Goal: Check status: Check status

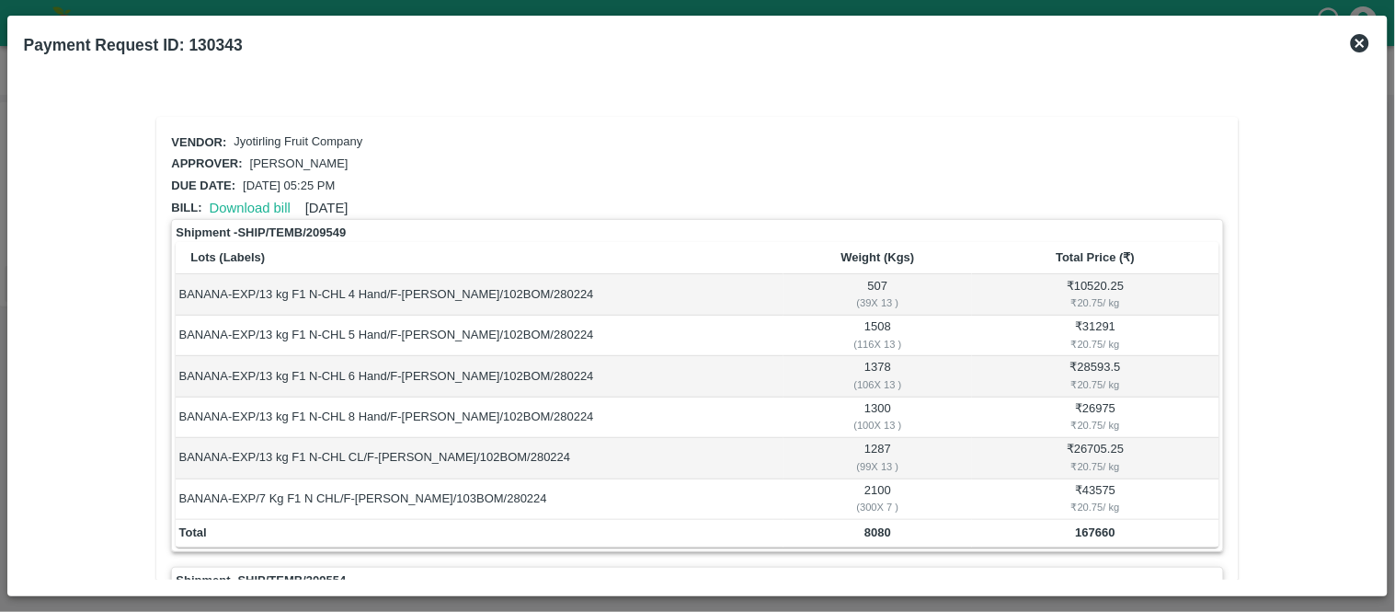
click at [1361, 40] on icon at bounding box center [1360, 43] width 18 height 18
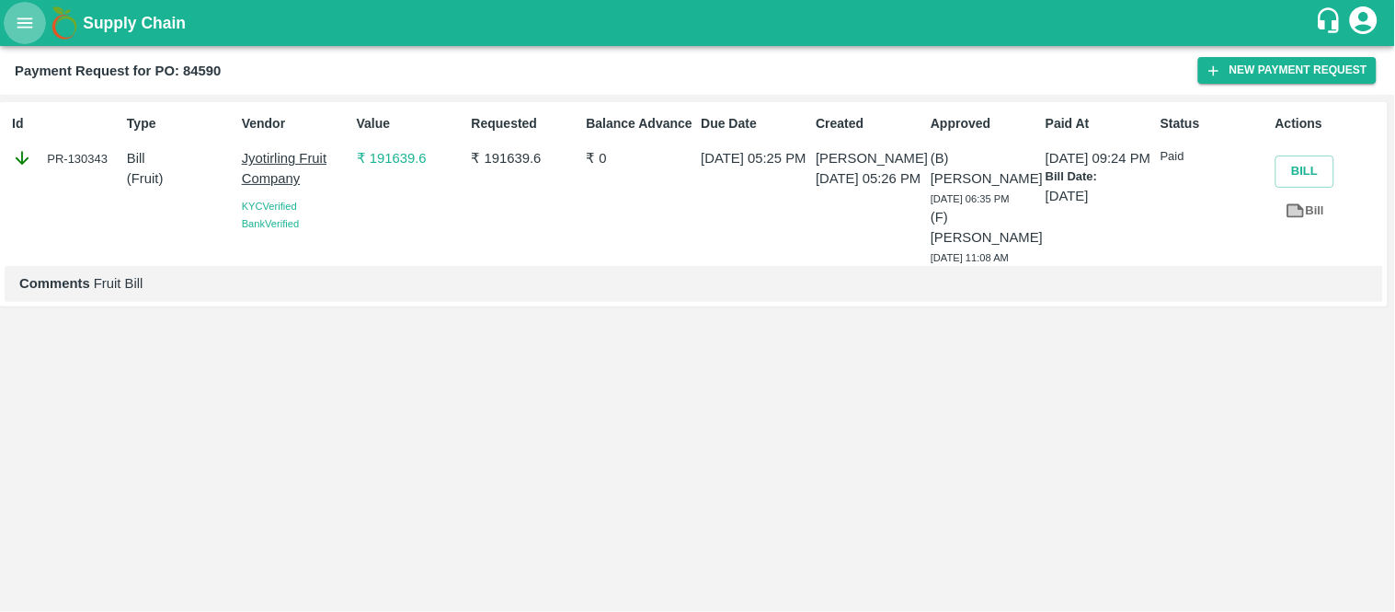
click at [24, 18] on icon "open drawer" at bounding box center [25, 22] width 16 height 10
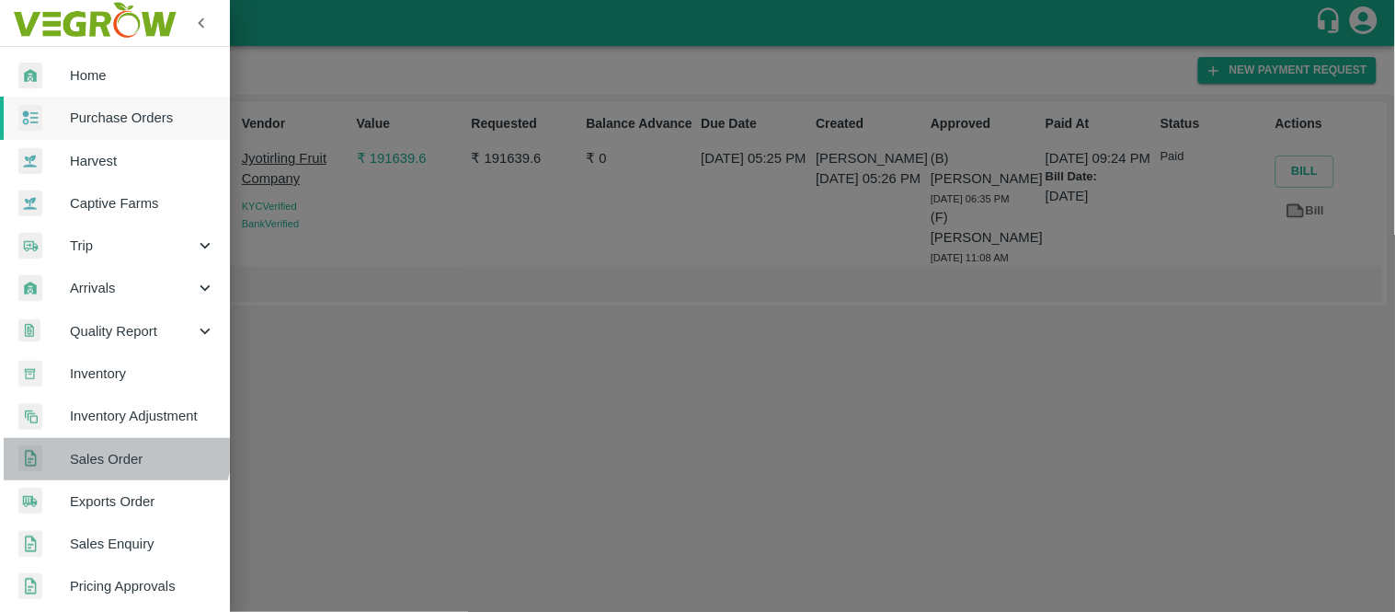
click at [108, 445] on link "Sales Order" at bounding box center [115, 459] width 230 height 42
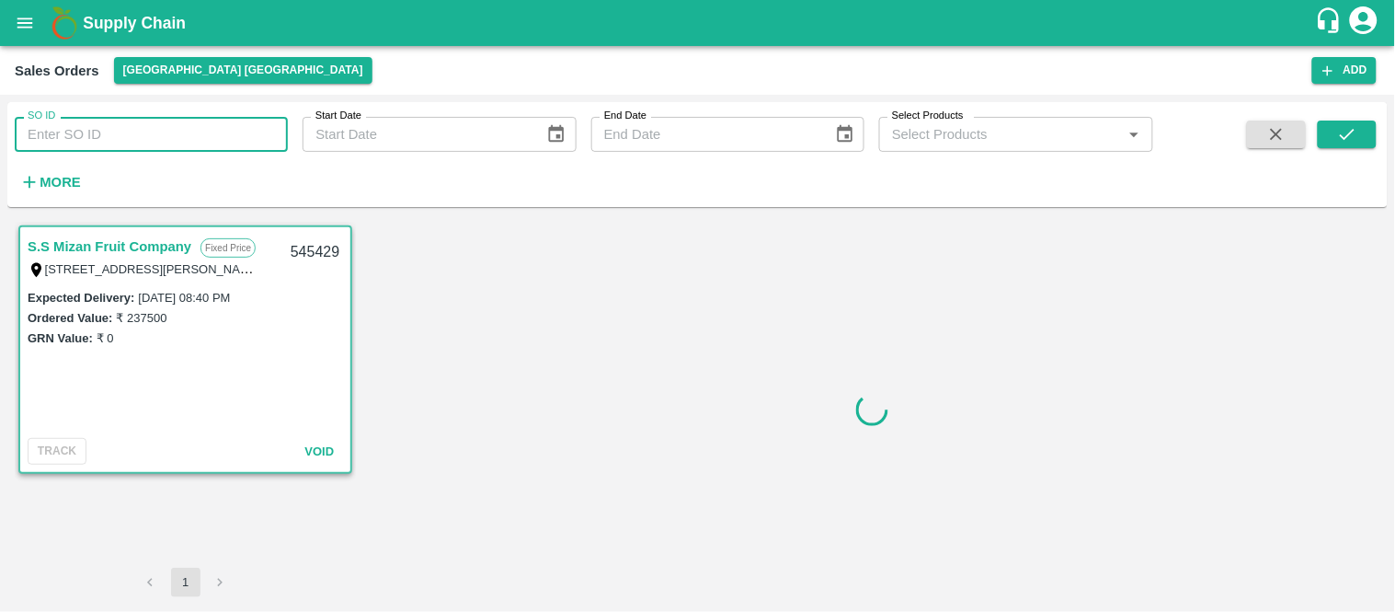
paste input "592537"
click at [120, 131] on input "SO ID" at bounding box center [151, 134] width 273 height 35
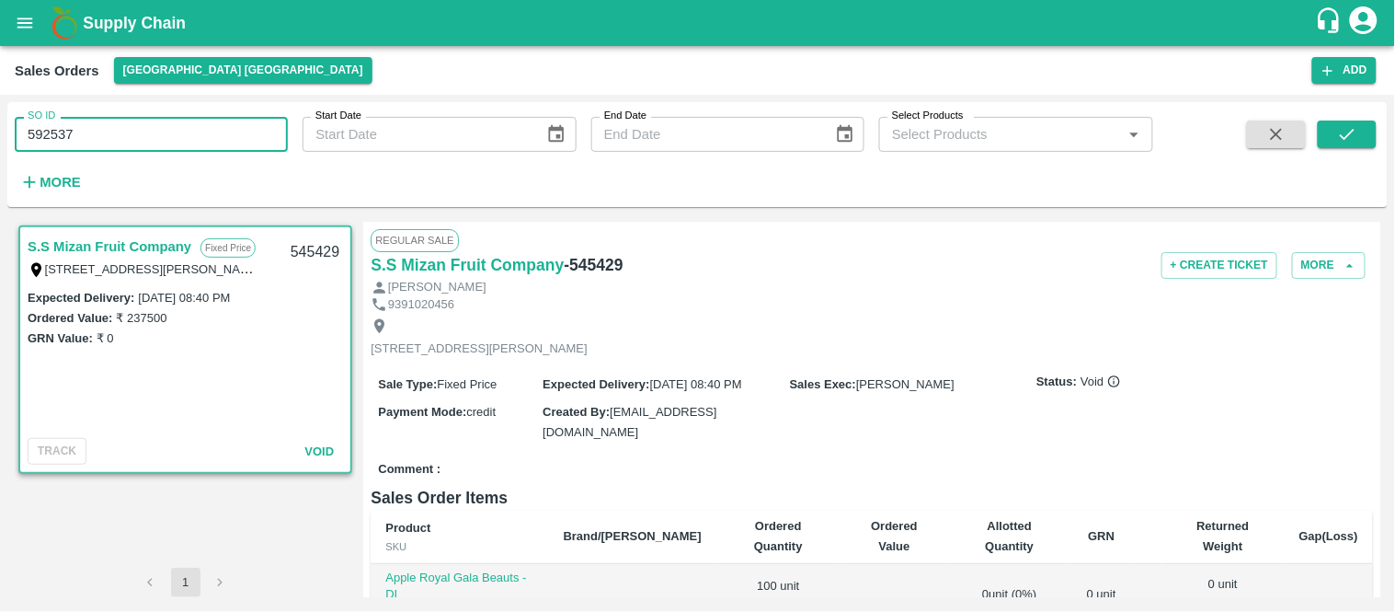
type input "592537"
click at [1354, 117] on div "SO ID 592537 SO ID Start Date Start Date End Date End Date Select Products Sele…" at bounding box center [697, 154] width 1380 height 90
click at [1347, 131] on icon "submit" at bounding box center [1347, 134] width 20 height 20
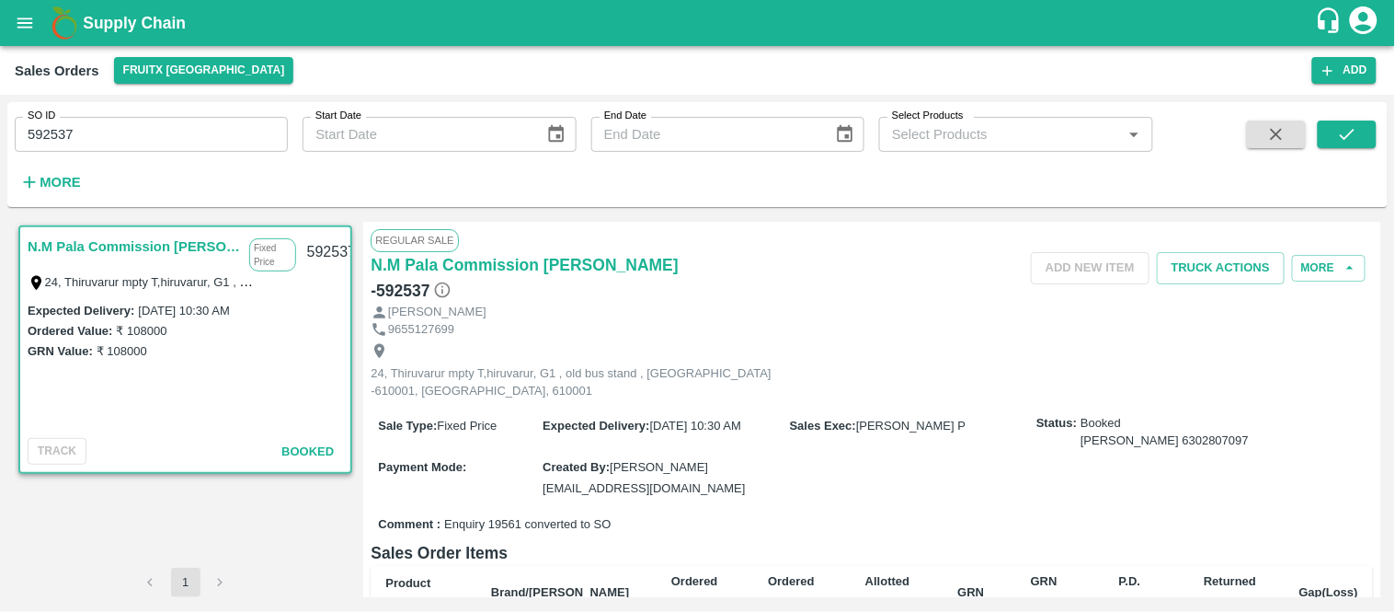
click at [131, 122] on input "592537" at bounding box center [151, 134] width 273 height 35
paste input "text"
click at [131, 122] on input "592537" at bounding box center [151, 134] width 273 height 35
type input "592514"
click at [1341, 133] on icon "submit" at bounding box center [1347, 134] width 20 height 20
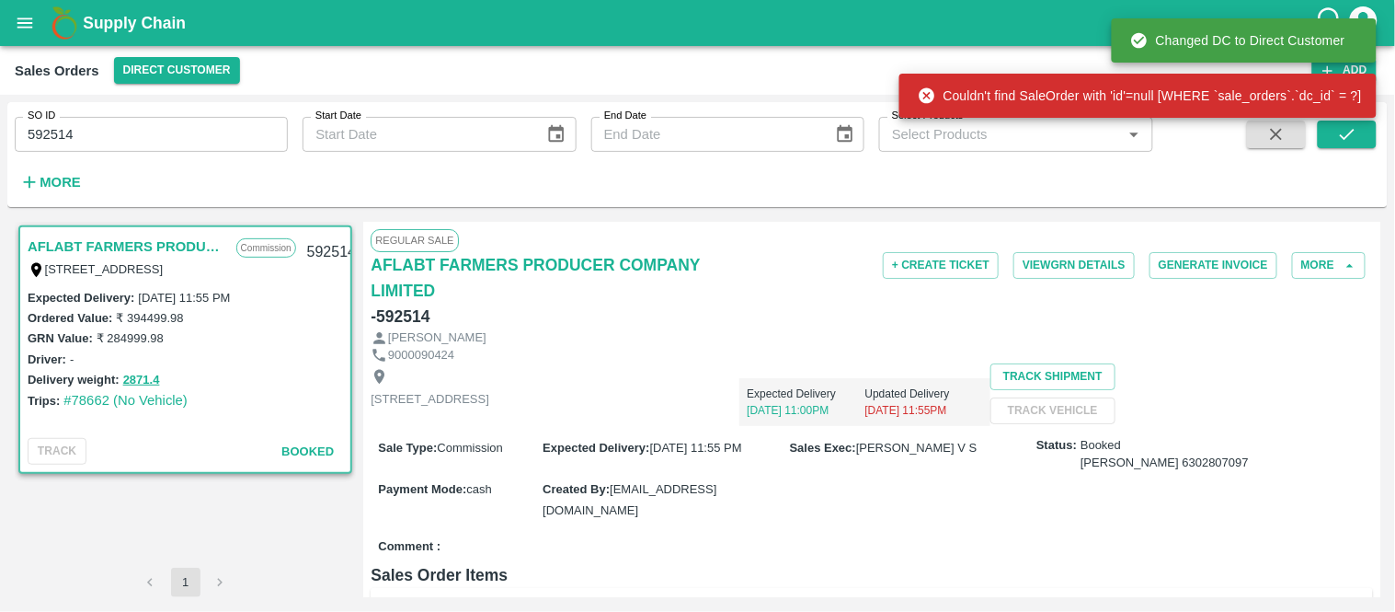
click at [87, 406] on div "Trips: #78662 (No Vehicle)" at bounding box center [185, 400] width 315 height 20
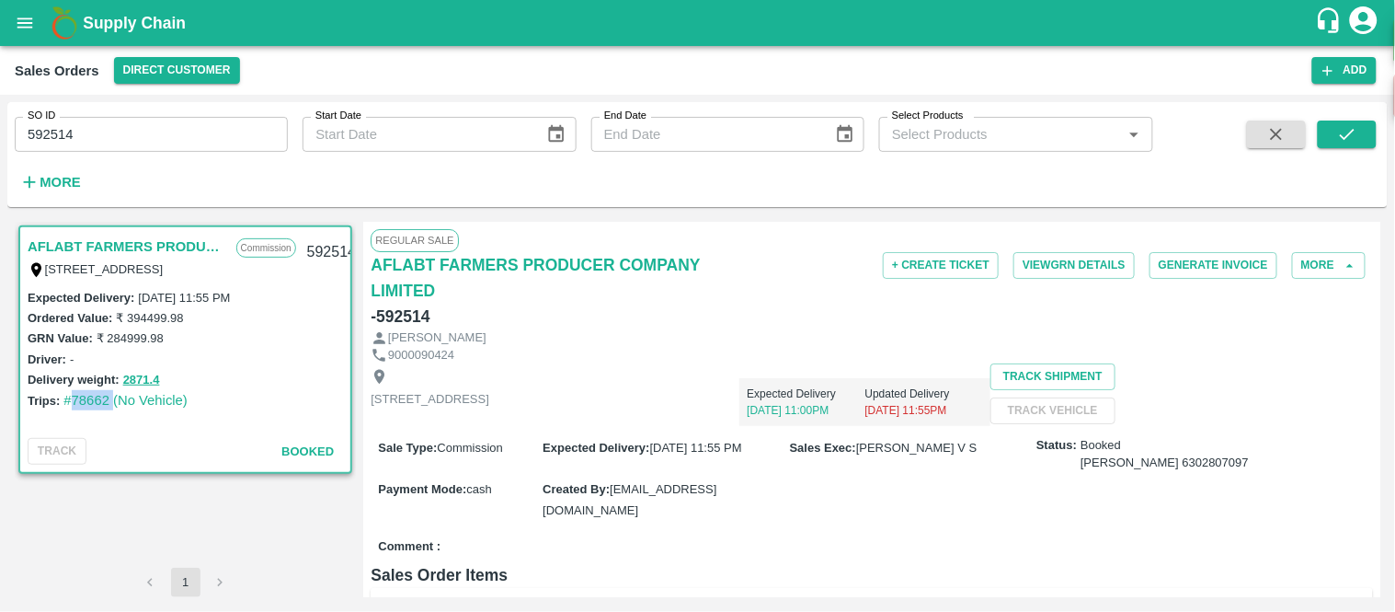
copy link "78662"
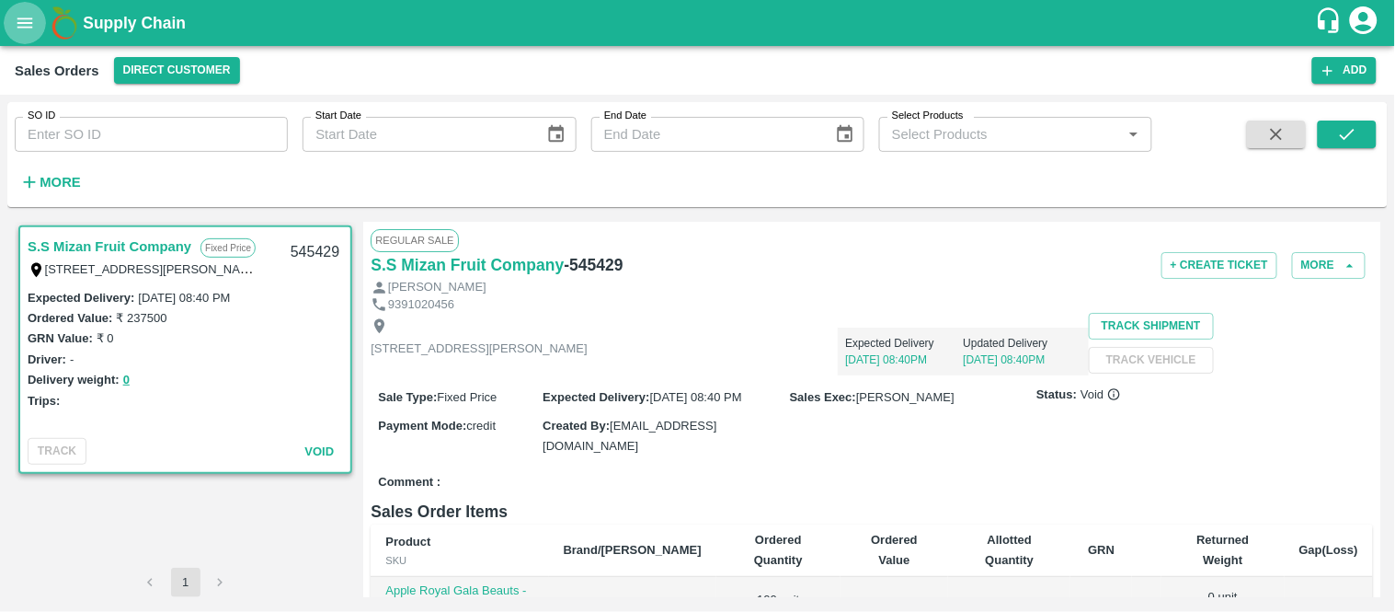
click at [26, 18] on icon "open drawer" at bounding box center [25, 22] width 16 height 10
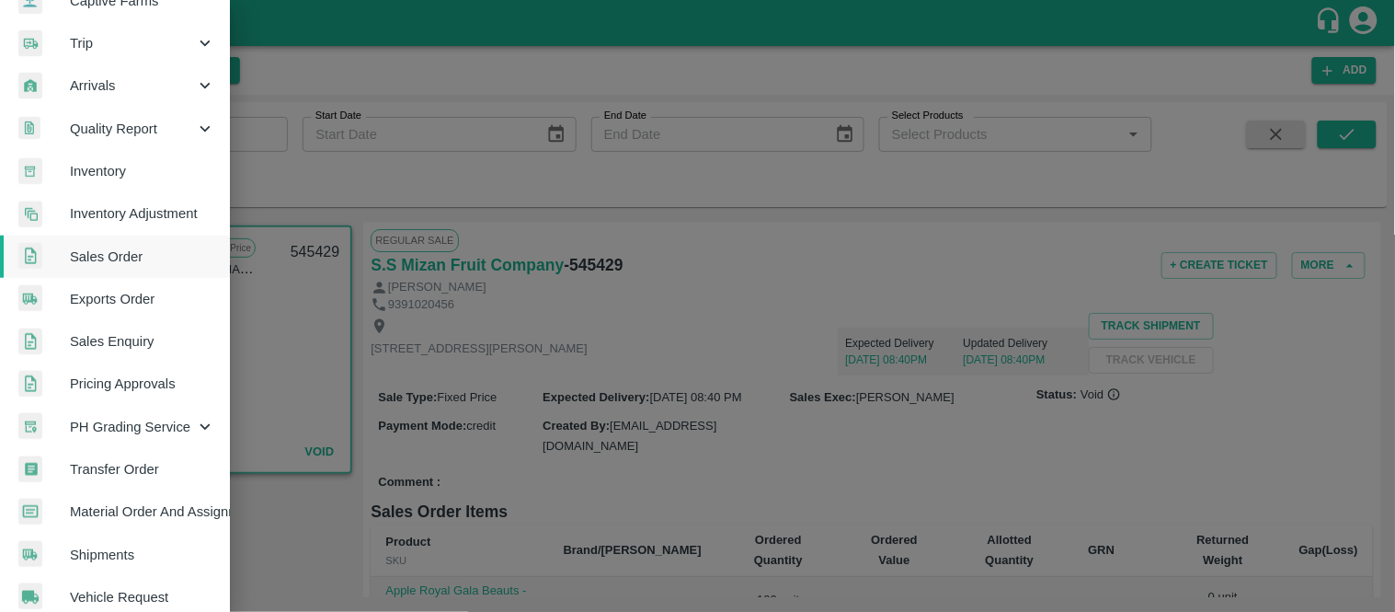
scroll to position [203, 0]
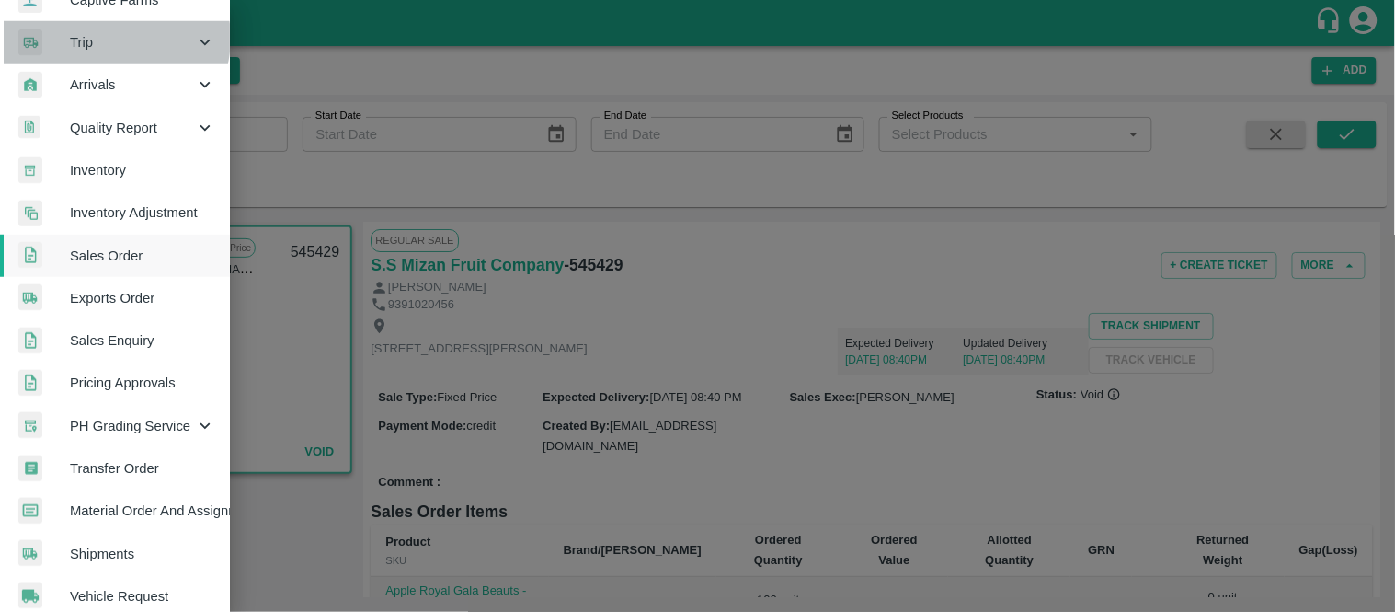
click at [114, 38] on span "Trip" at bounding box center [132, 42] width 125 height 20
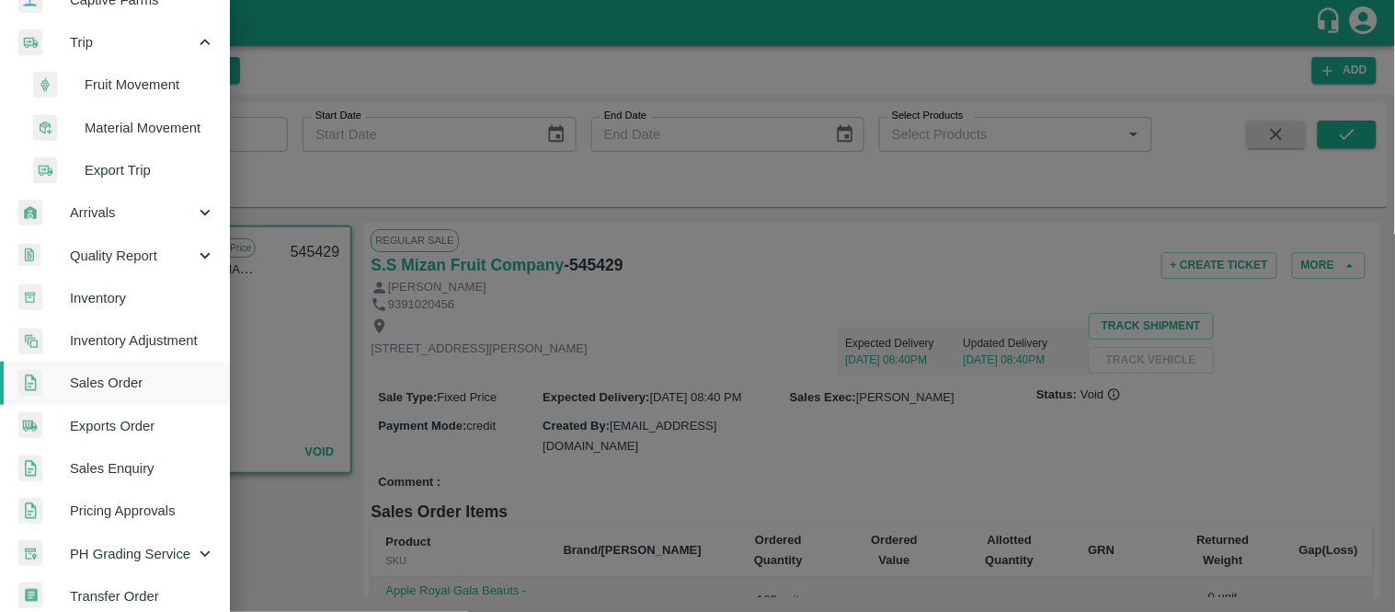
click at [114, 79] on span "Fruit Movement" at bounding box center [150, 84] width 131 height 20
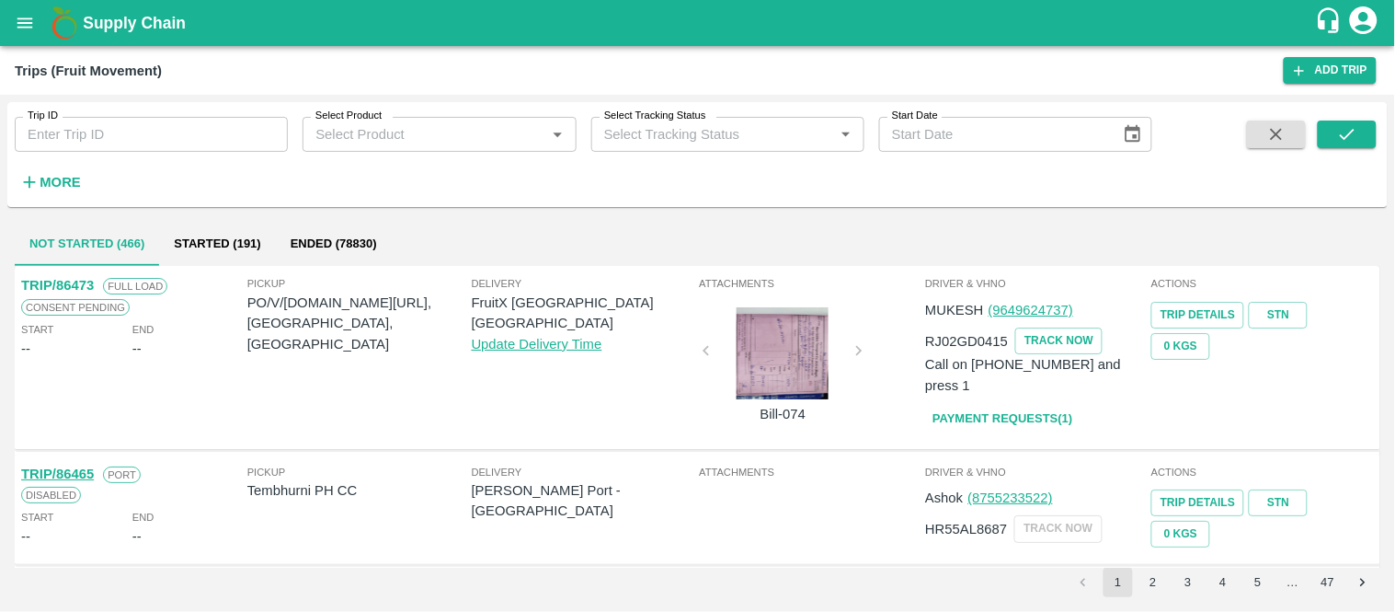
paste input "78662"
click at [232, 132] on input "78662" at bounding box center [151, 134] width 273 height 35
type input "78662"
click at [1346, 143] on icon "submit" at bounding box center [1347, 134] width 20 height 20
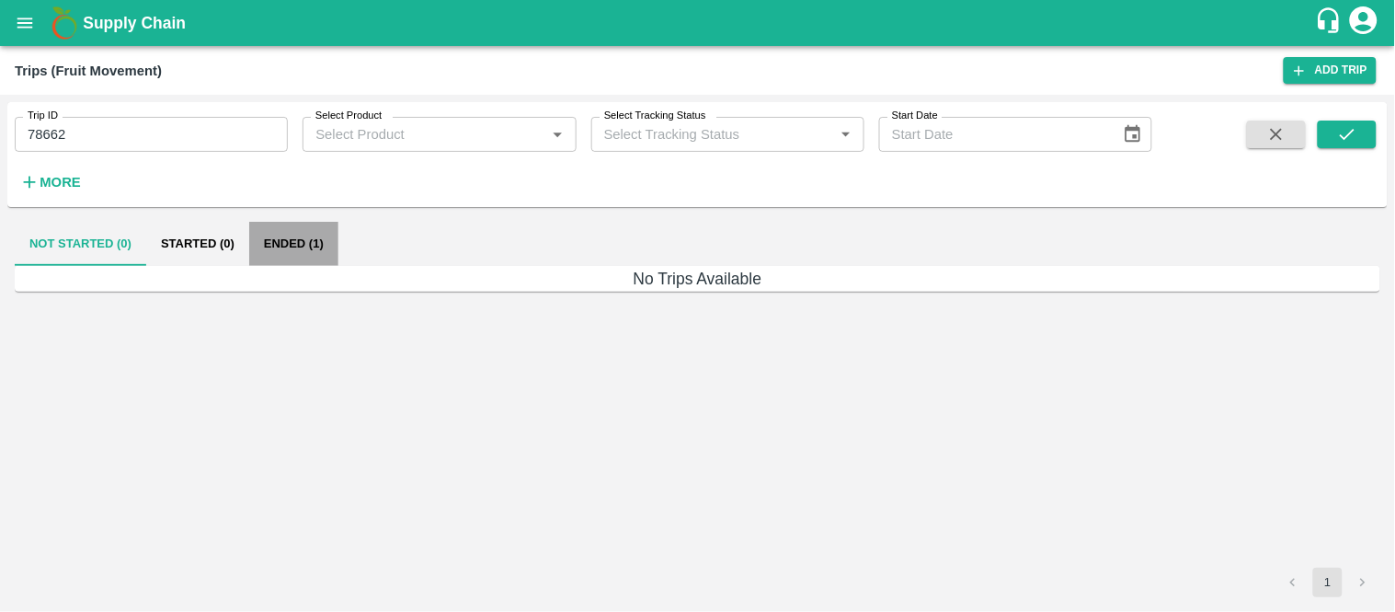
click at [288, 237] on button "Ended (1)" at bounding box center [293, 244] width 89 height 44
